Goal: Navigation & Orientation: Find specific page/section

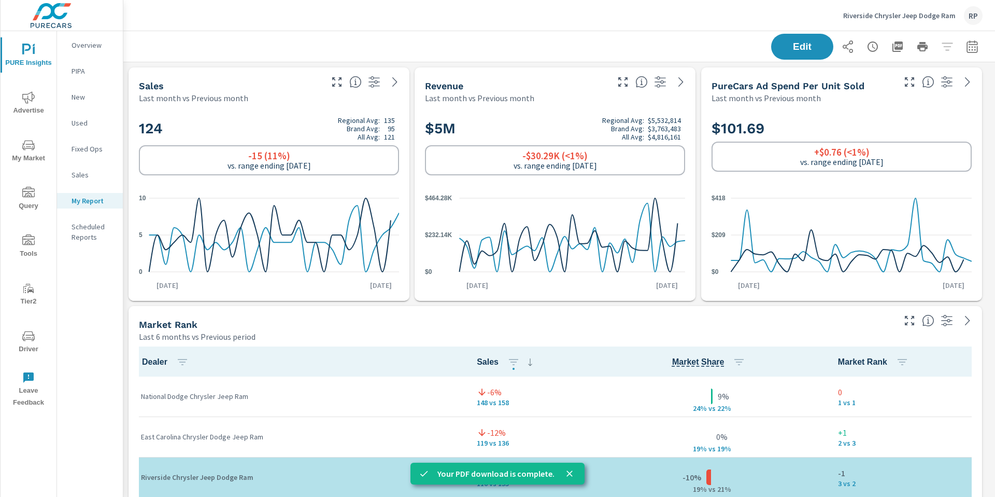
scroll to position [4671, 880]
click at [976, 16] on div "RP" at bounding box center [973, 15] width 19 height 19
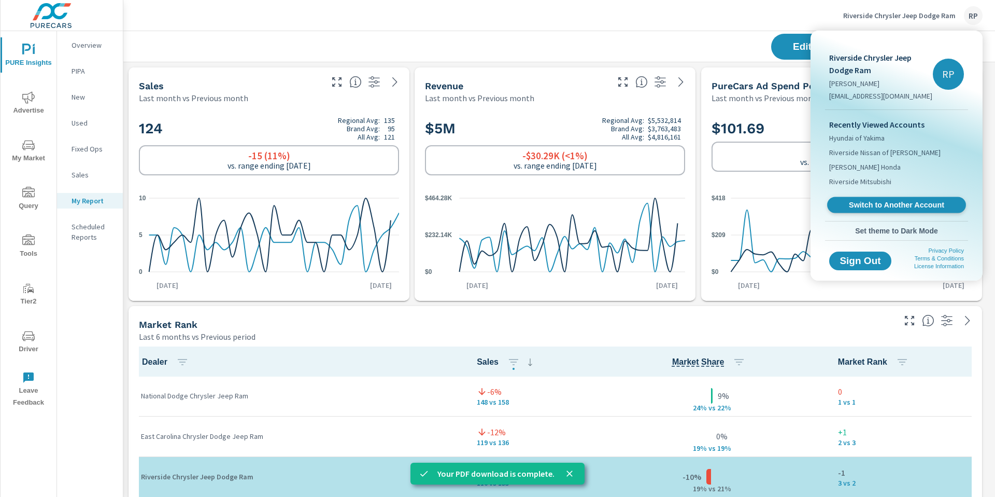
click at [901, 206] on span "Switch to Another Account" at bounding box center [896, 205] width 127 height 10
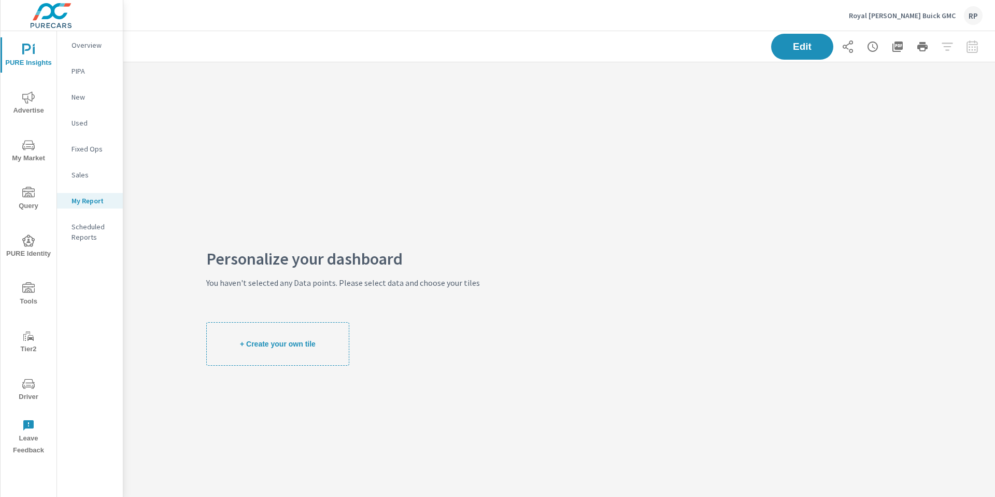
click at [34, 385] on icon "nav menu" at bounding box center [28, 383] width 12 height 12
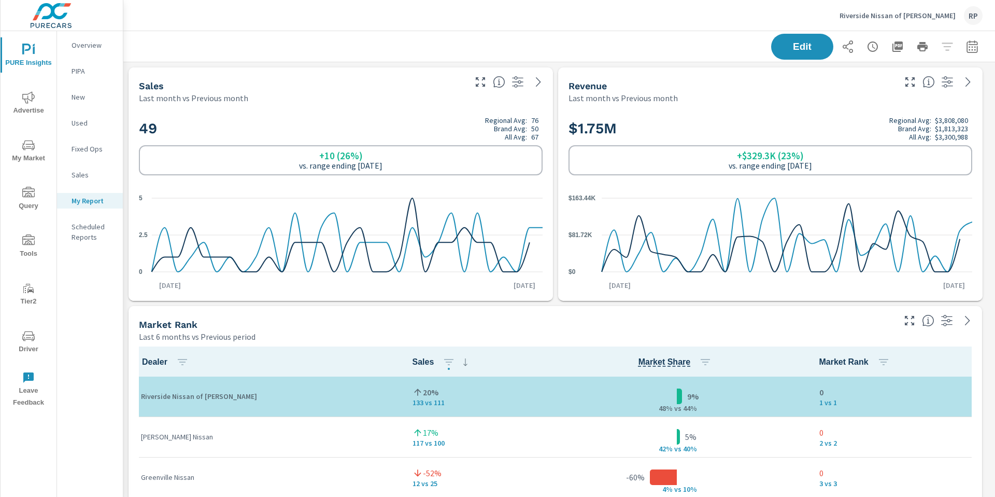
scroll to position [3717, 880]
